Goal: Information Seeking & Learning: Learn about a topic

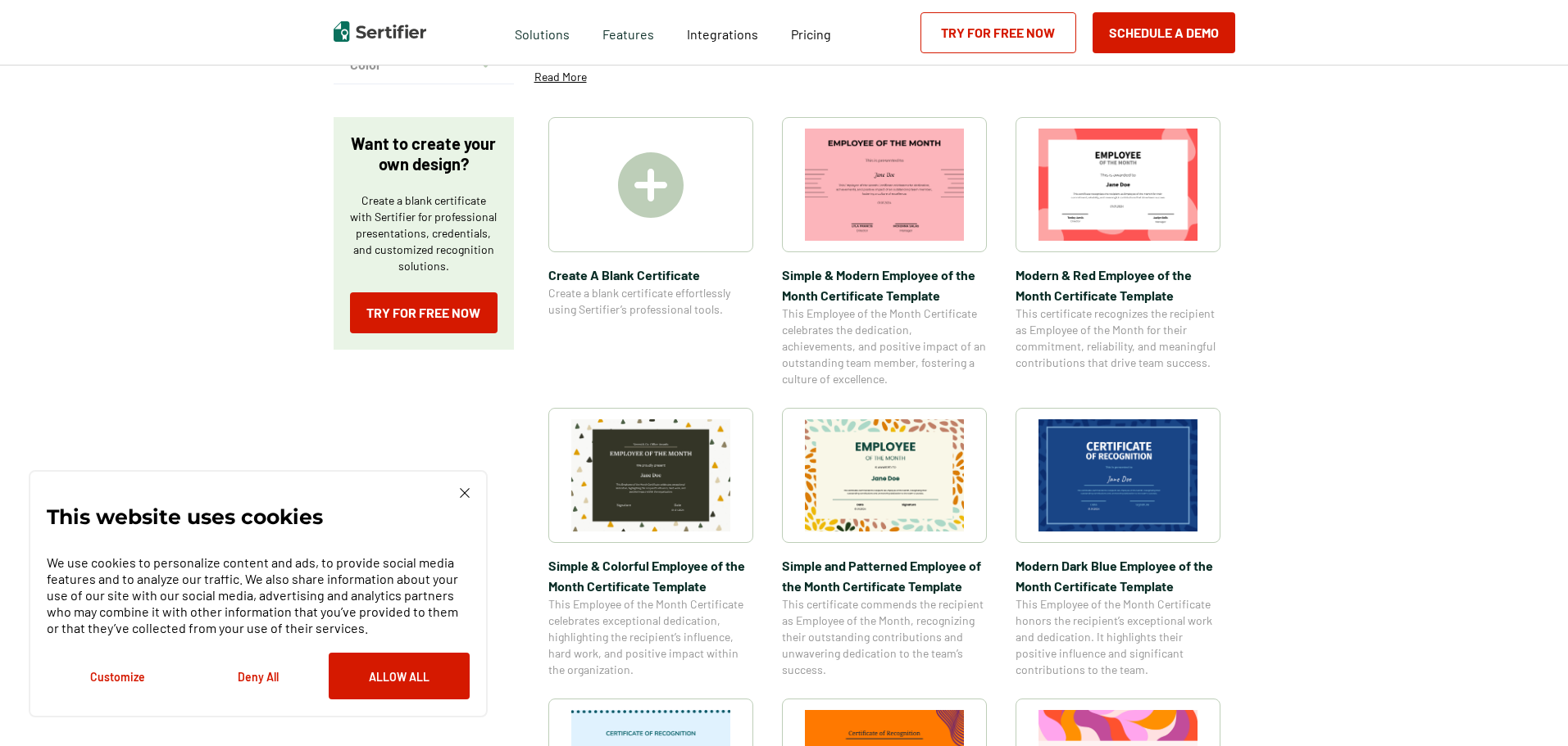
scroll to position [492, 0]
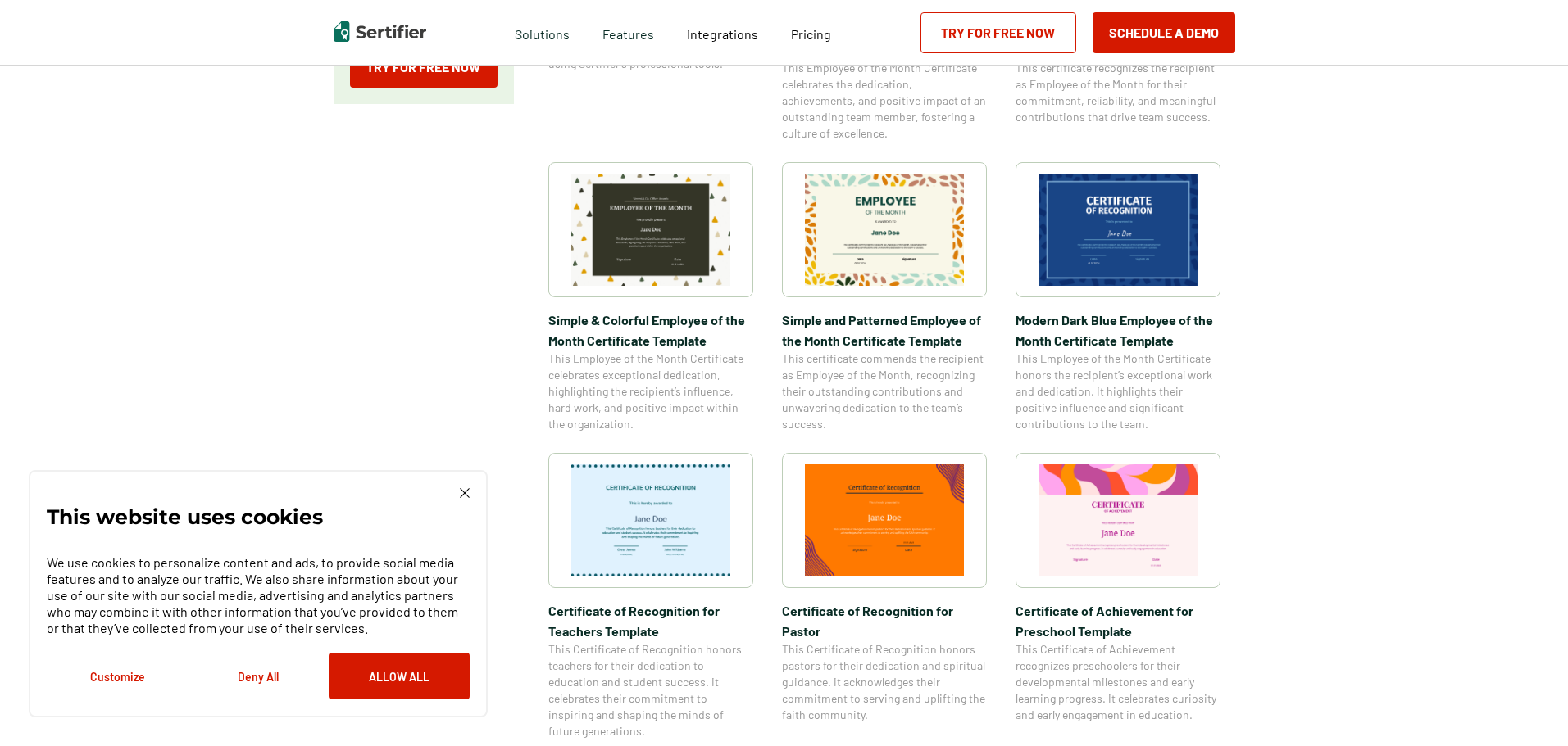
click at [464, 495] on img at bounding box center [465, 494] width 10 height 10
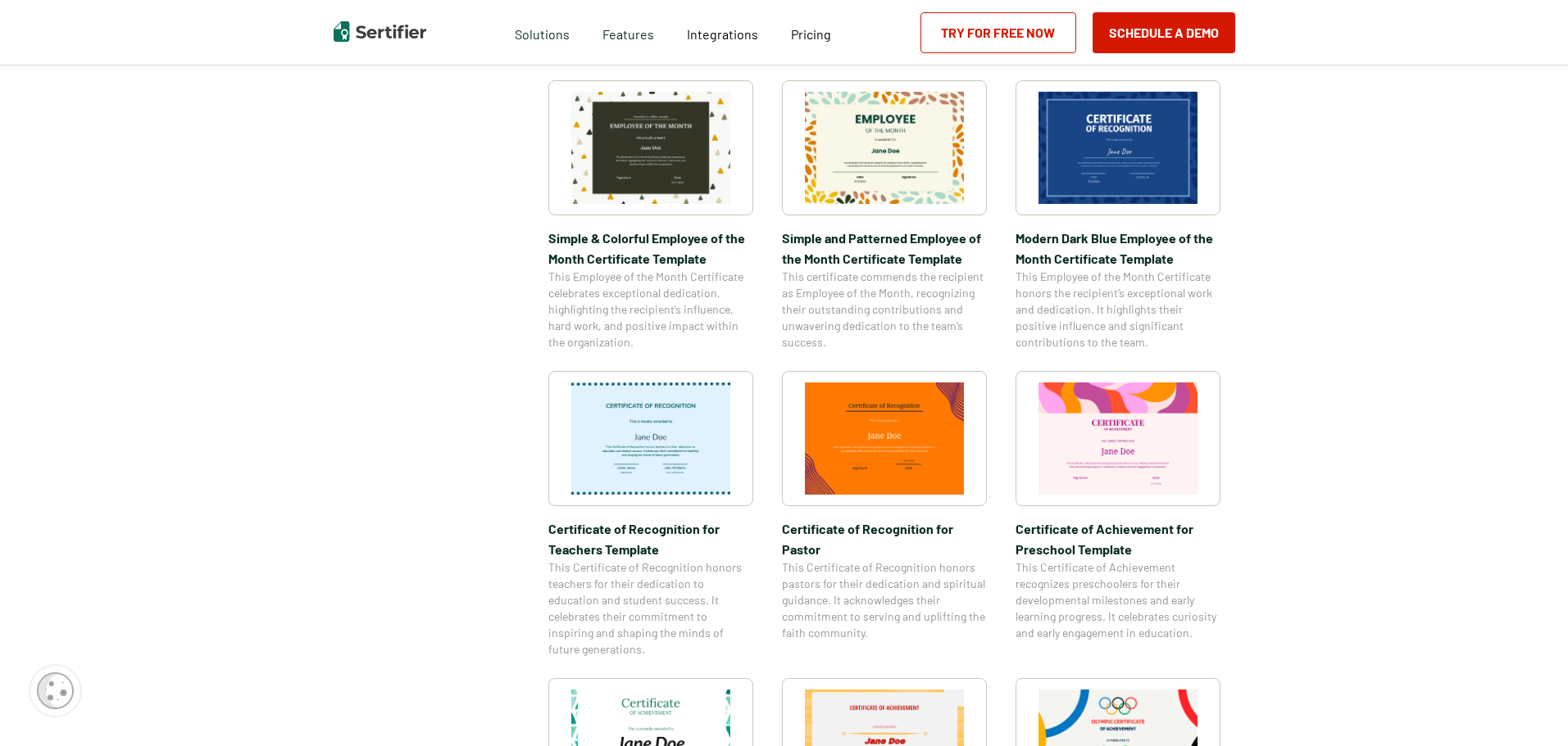
scroll to position [902, 0]
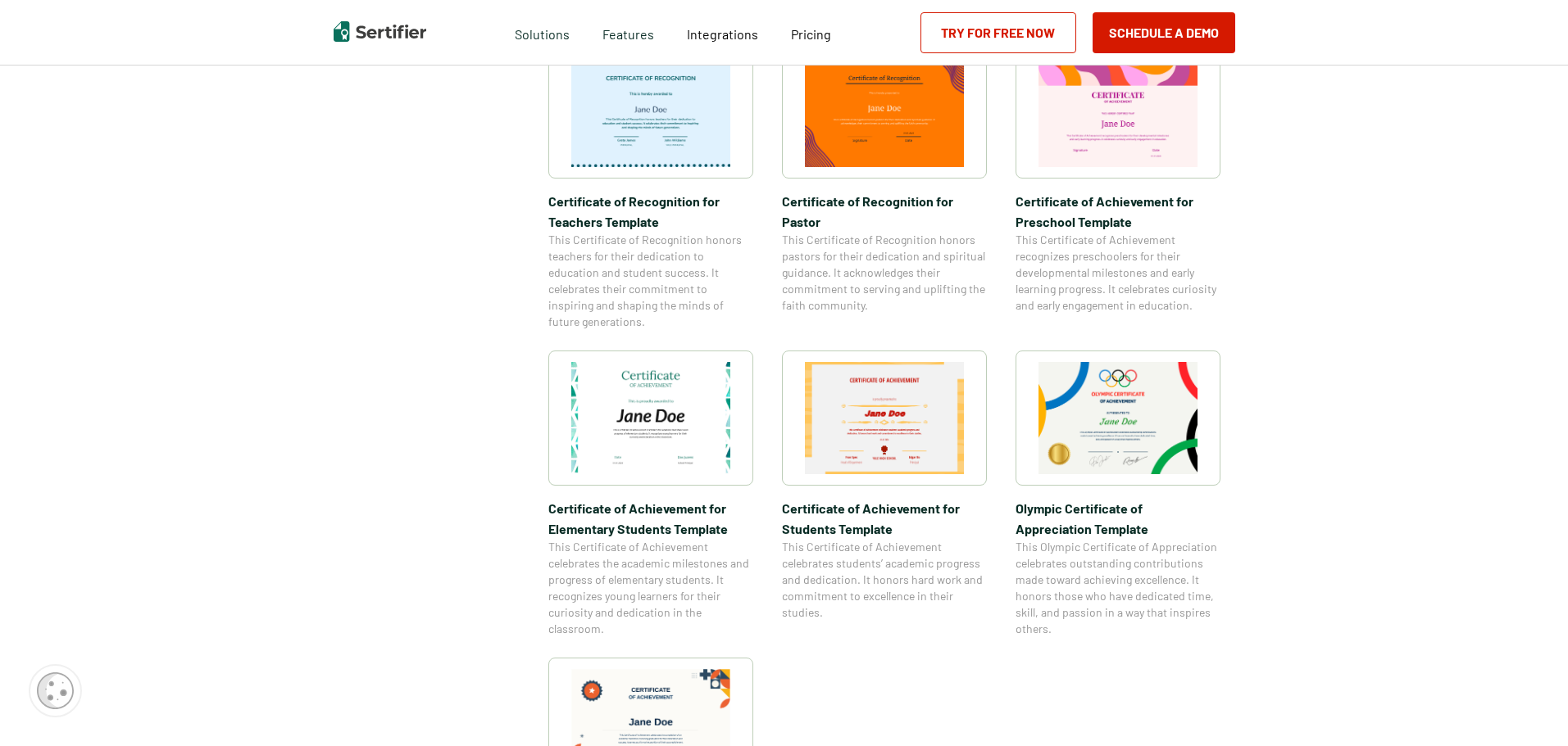
click at [711, 461] on img at bounding box center [650, 418] width 159 height 113
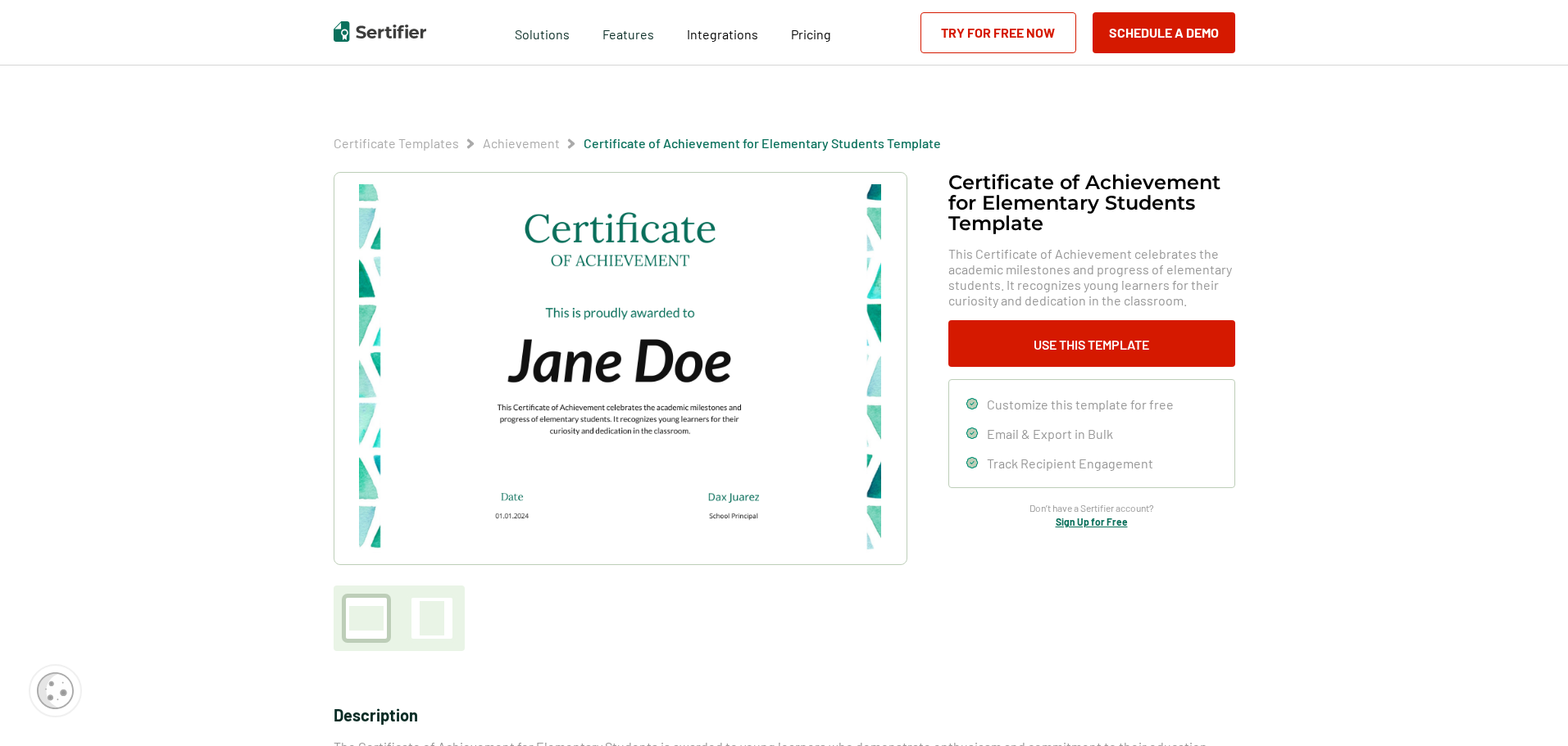
scroll to position [328, 0]
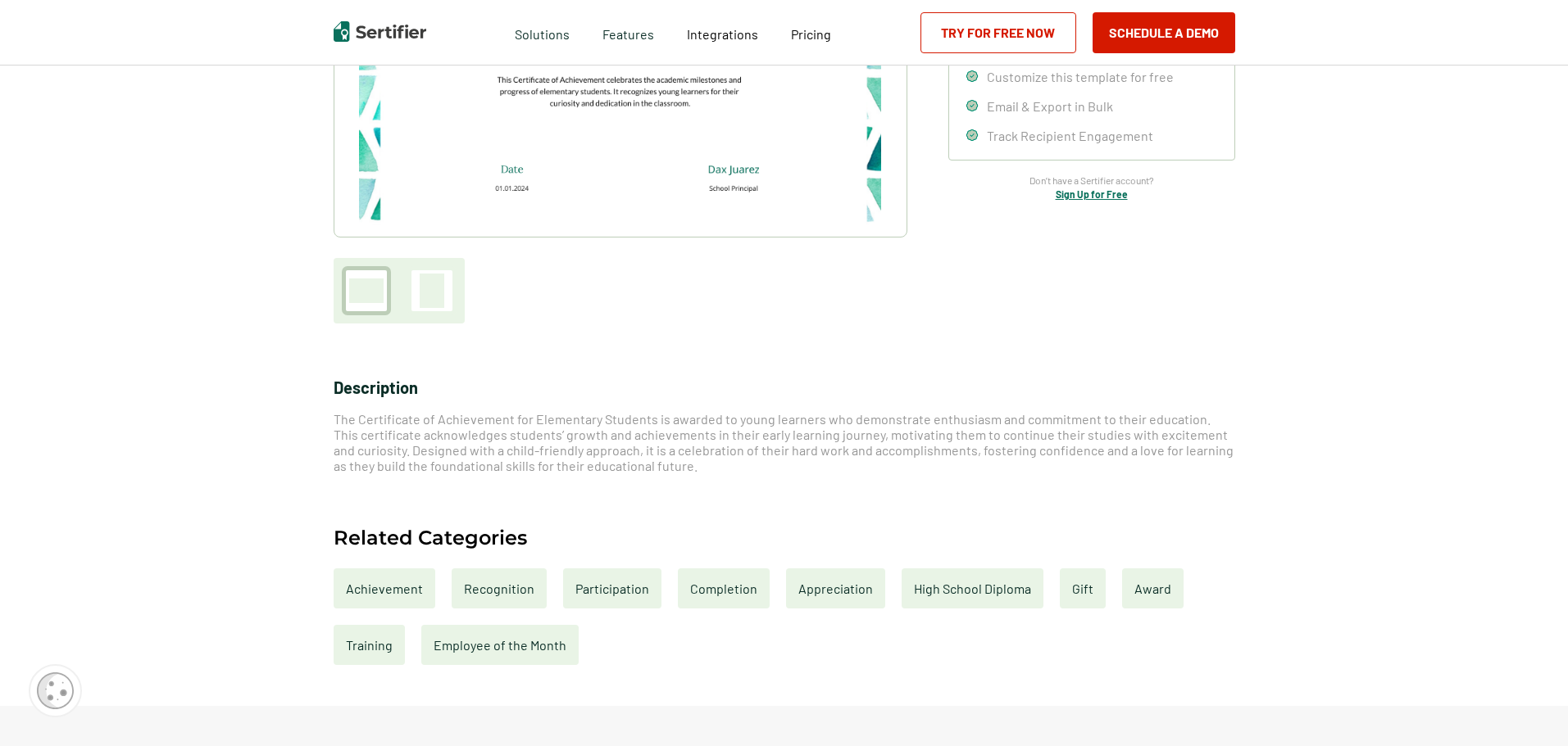
click at [403, 597] on div "Achievement" at bounding box center [384, 588] width 102 height 40
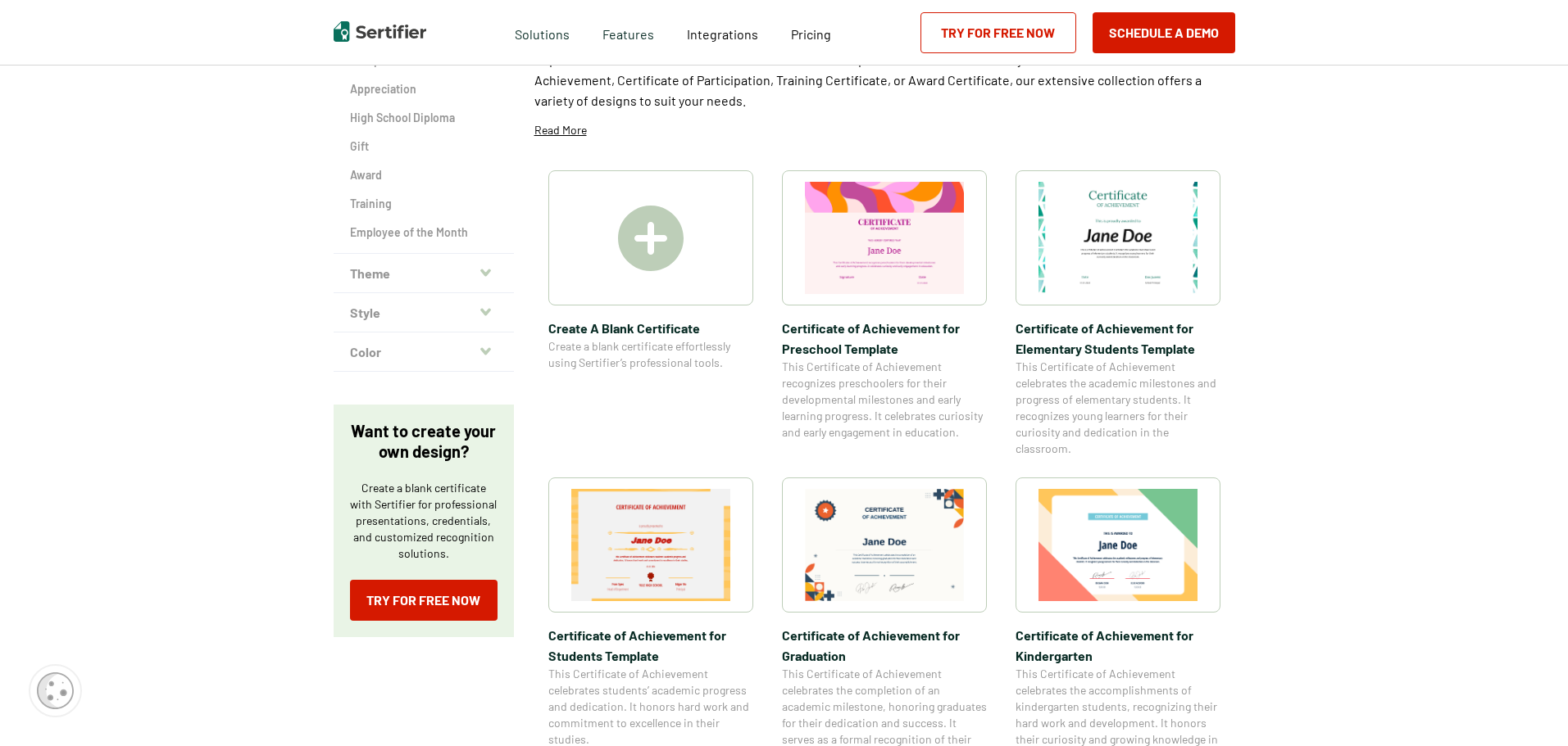
scroll to position [410, 0]
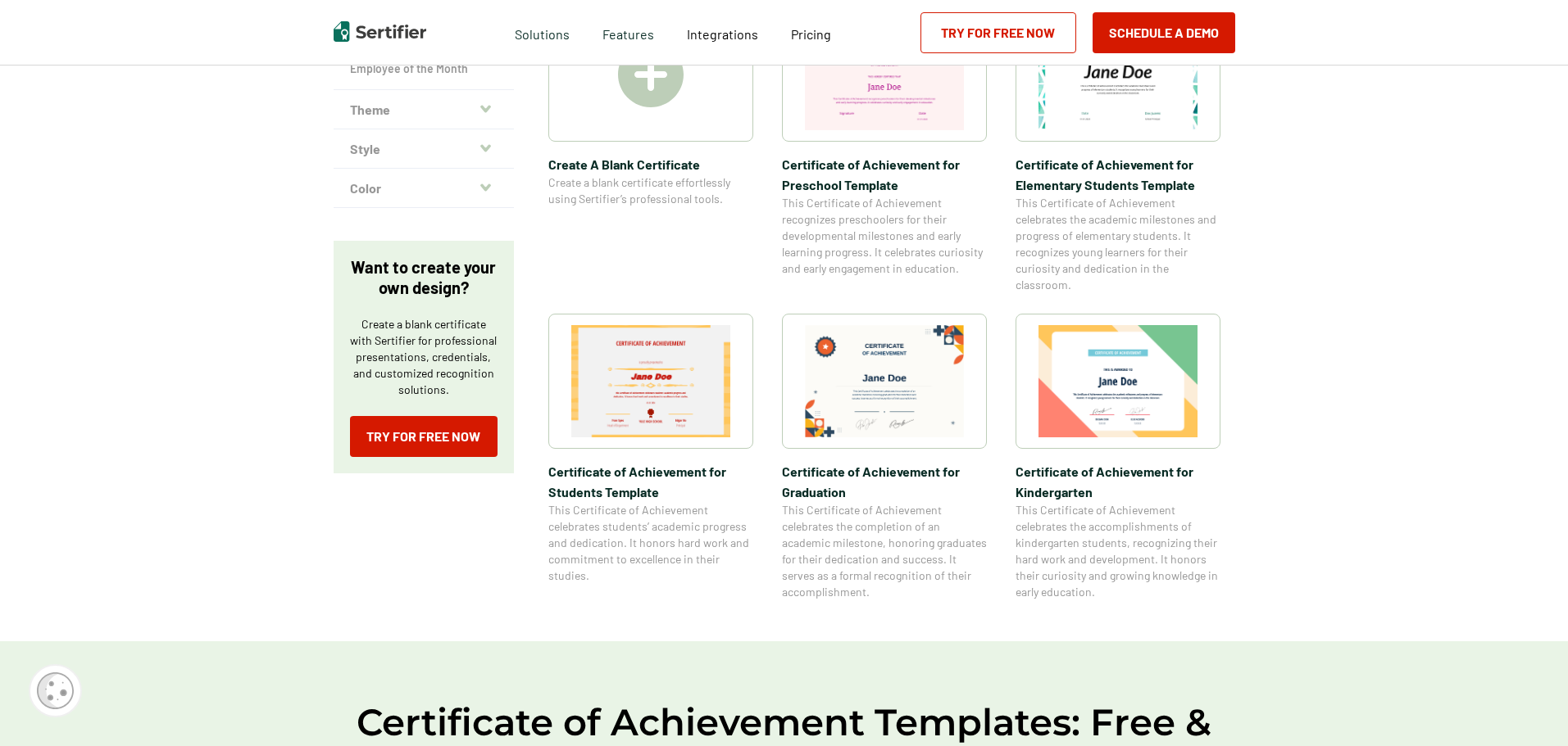
click at [1106, 373] on img at bounding box center [1117, 381] width 159 height 113
